Goal: Task Accomplishment & Management: Manage account settings

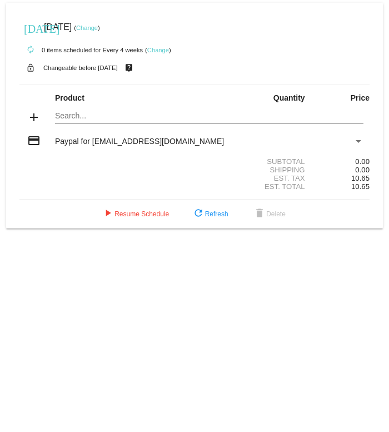
click at [35, 119] on mat-icon "add" at bounding box center [33, 117] width 13 height 13
click at [39, 122] on mat-icon "add" at bounding box center [33, 117] width 13 height 13
click at [105, 117] on mat-card "today Aug 15 2025 ( Change ) autorenew 0 items scheduled for Every 4 weeks ( Ch…" at bounding box center [194, 116] width 377 height 226
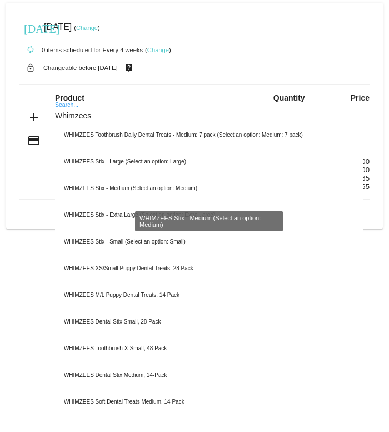
type input "Whimzees"
click at [170, 191] on div "WHIMZEES Stix - Medium (Select an option: Medium)" at bounding box center [209, 188] width 309 height 27
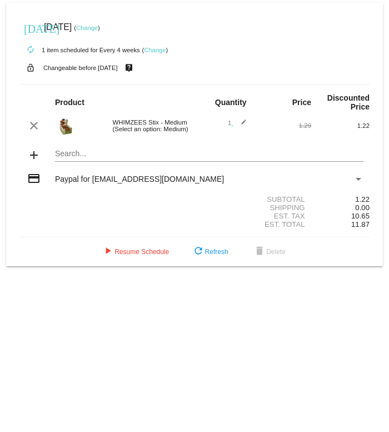
click at [162, 128] on div "WHIMZEES Stix - Medium (Select an option: Medium)" at bounding box center [151, 125] width 88 height 13
click at [36, 131] on mat-icon "clear" at bounding box center [33, 125] width 13 height 13
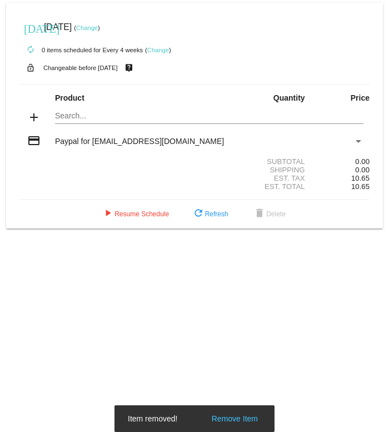
click at [119, 114] on mat-card "today Aug 15 2025 ( Change ) autorenew 0 items scheduled for Every 4 weeks ( Ch…" at bounding box center [194, 116] width 377 height 226
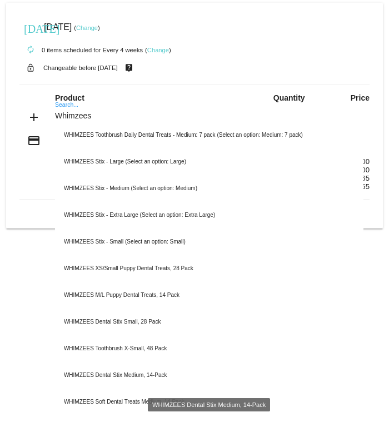
type input "Whimzees"
click at [163, 375] on div "WHIMZEES Dental Stix Medium, 14-Pack" at bounding box center [209, 375] width 309 height 27
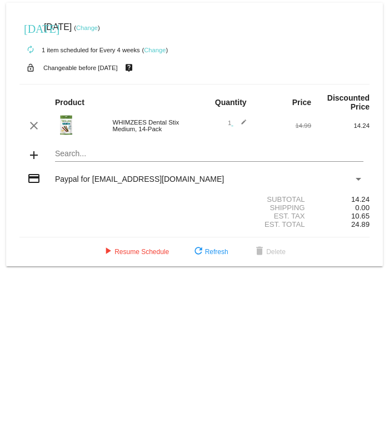
click at [237, 132] on mat-icon "edit" at bounding box center [240, 125] width 13 height 13
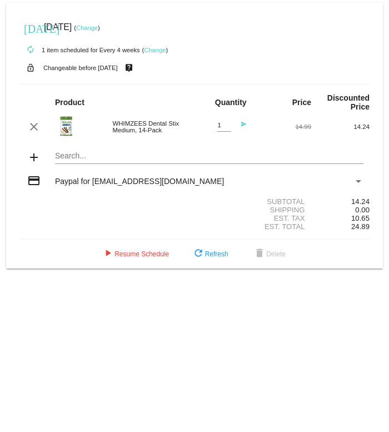
click at [219, 129] on input "1" at bounding box center [224, 125] width 14 height 7
type input "4"
click at [212, 258] on span "refresh Refresh" at bounding box center [210, 254] width 37 height 8
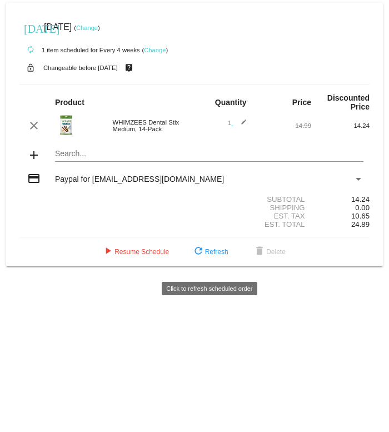
click at [202, 257] on mat-icon "refresh" at bounding box center [198, 251] width 13 height 13
click at [239, 126] on mat-icon "edit" at bounding box center [240, 125] width 13 height 13
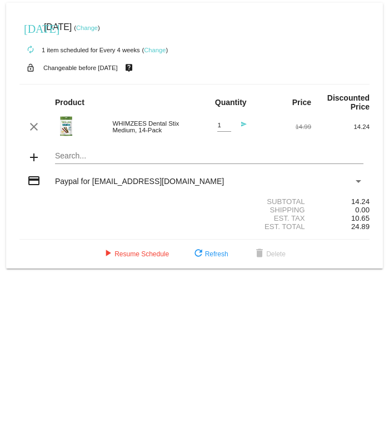
click at [229, 128] on input "1" at bounding box center [224, 125] width 14 height 7
type input "4"
click at [245, 124] on div "4 Quantity send" at bounding box center [224, 127] width 46 height 26
click at [215, 264] on button "refresh Refresh" at bounding box center [210, 254] width 54 height 20
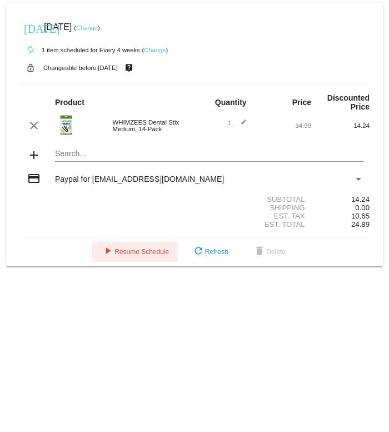
click at [111, 259] on mat-icon "play_arrow" at bounding box center [107, 251] width 13 height 13
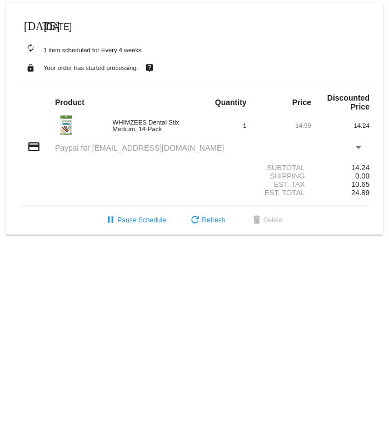
click at [68, 27] on span "[DATE]" at bounding box center [58, 26] width 28 height 9
click at [35, 23] on mat-icon "[DATE]" at bounding box center [30, 24] width 13 height 13
click at [34, 26] on mat-icon "[DATE]" at bounding box center [30, 24] width 13 height 13
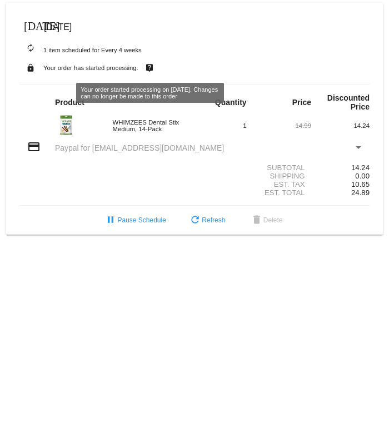
click at [150, 69] on mat-icon "live_help" at bounding box center [149, 68] width 13 height 14
click at [138, 224] on span "pause Pause Schedule" at bounding box center [135, 220] width 62 height 8
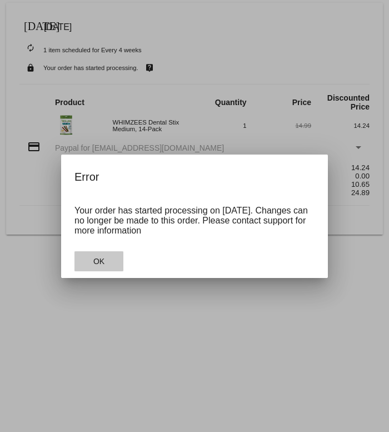
click at [116, 262] on button "OK" at bounding box center [99, 261] width 49 height 20
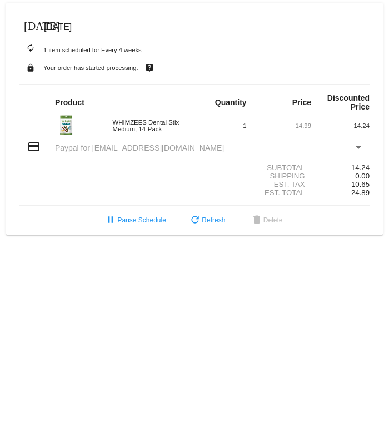
click at [179, 275] on body "today Aug 15 2025 autorenew 1 item scheduled for Every 4 weeks lock Your order …" at bounding box center [194, 216] width 389 height 432
click at [214, 224] on span "refresh Refresh" at bounding box center [207, 220] width 37 height 8
click at [247, 127] on div "1" at bounding box center [224, 125] width 58 height 7
click at [87, 129] on div at bounding box center [78, 125] width 58 height 23
click at [177, 127] on div "WHIMZEES Dental Stix Medium, 14-Pack" at bounding box center [151, 125] width 88 height 13
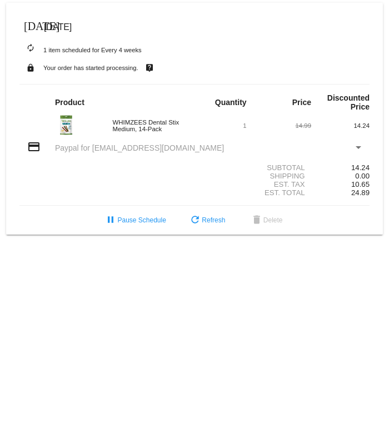
click at [247, 129] on div "1" at bounding box center [224, 125] width 58 height 7
click at [241, 120] on div "WHIMZEES Dental Stix Medium, 14-Pack 1 14.99 14.24" at bounding box center [194, 125] width 350 height 23
click at [250, 134] on div "WHIMZEES Dental Stix Medium, 14-Pack 1 14.99 14.24" at bounding box center [194, 125] width 350 height 23
click at [106, 227] on mat-icon "pause" at bounding box center [110, 220] width 13 height 13
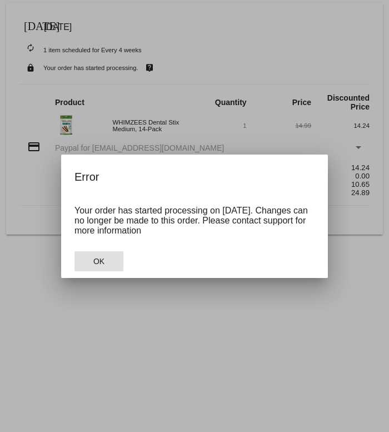
click at [104, 271] on button "OK" at bounding box center [99, 261] width 49 height 20
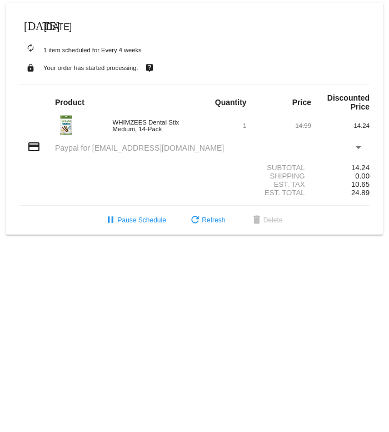
click at [249, 127] on div "1" at bounding box center [224, 125] width 58 height 7
click at [242, 129] on div "1" at bounding box center [224, 125] width 46 height 7
click at [212, 224] on span "refresh Refresh" at bounding box center [207, 220] width 37 height 8
click at [250, 127] on div "1" at bounding box center [224, 125] width 58 height 7
click at [156, 131] on div "WHIMZEES Dental Stix Medium, 14-Pack" at bounding box center [151, 125] width 88 height 13
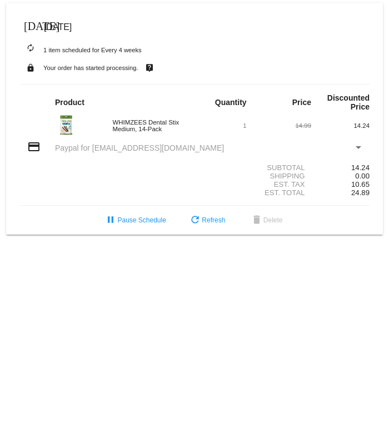
click at [76, 130] on img at bounding box center [66, 125] width 22 height 22
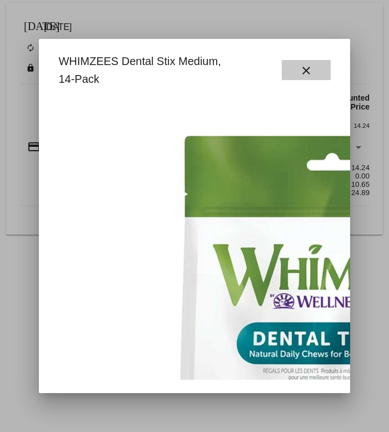
click at [316, 71] on button "close" at bounding box center [306, 70] width 49 height 20
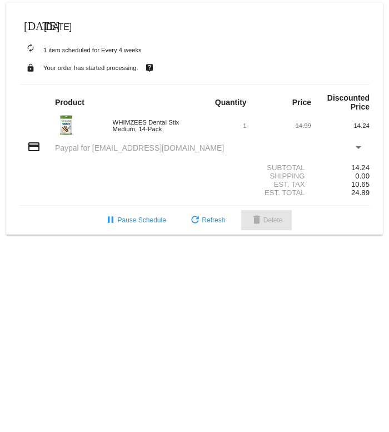
click at [270, 230] on button "delete Delete" at bounding box center [266, 220] width 51 height 20
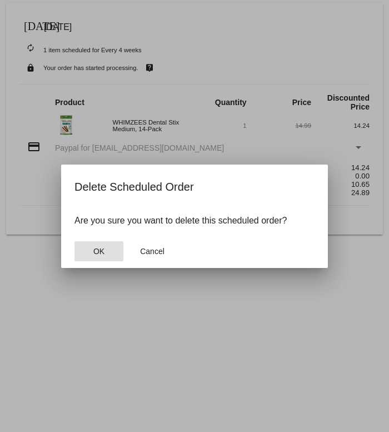
click at [102, 250] on span "OK" at bounding box center [98, 251] width 11 height 9
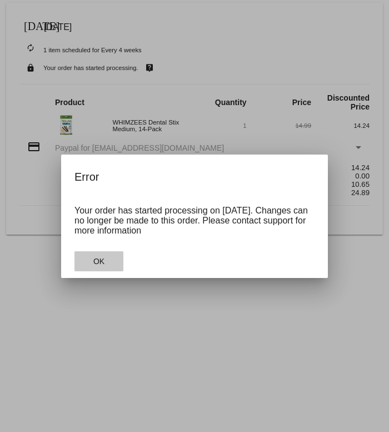
click at [108, 254] on button "OK" at bounding box center [99, 261] width 49 height 20
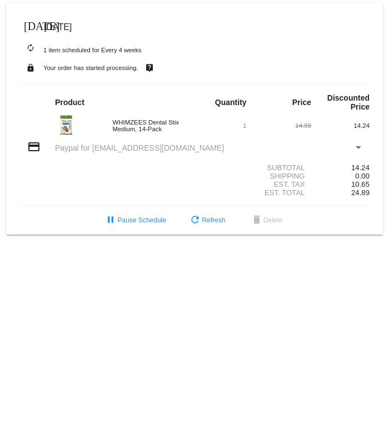
click at [254, 122] on div "WHIMZEES Dental Stix Medium, 14-Pack 1 14.99 14.24" at bounding box center [194, 125] width 350 height 23
click at [244, 128] on span "1" at bounding box center [244, 125] width 3 height 7
click at [250, 127] on div "1" at bounding box center [224, 125] width 58 height 7
click at [116, 52] on small "autorenew 1 item scheduled for Every 4 weeks" at bounding box center [80, 50] width 122 height 7
click at [36, 47] on mat-icon "autorenew" at bounding box center [30, 48] width 13 height 13
